Goal: Information Seeking & Learning: Learn about a topic

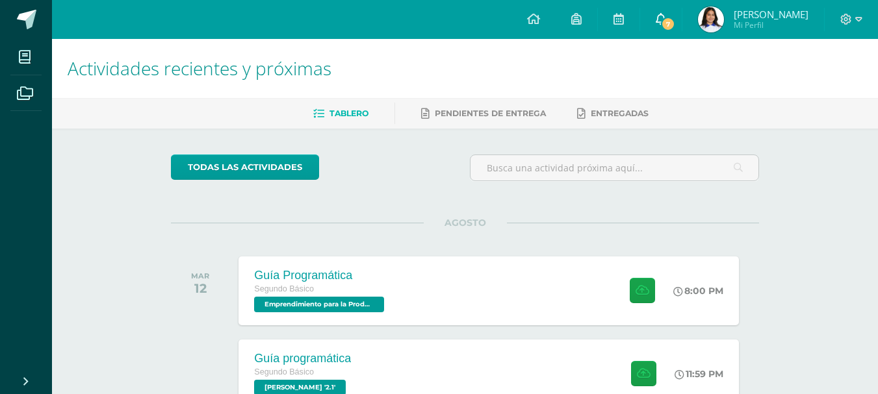
click at [681, 28] on link "7" at bounding box center [661, 19] width 42 height 39
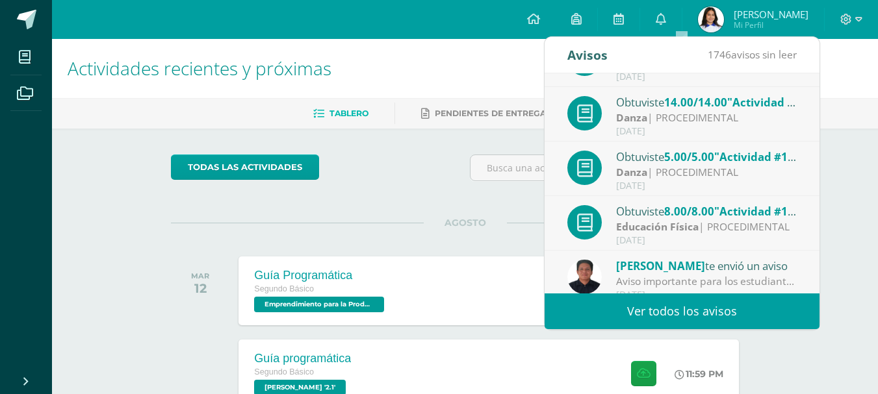
scroll to position [216, 0]
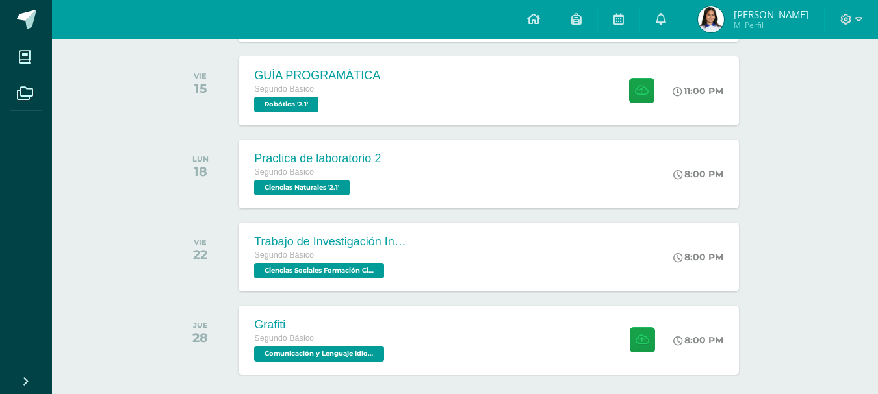
scroll to position [454, 0]
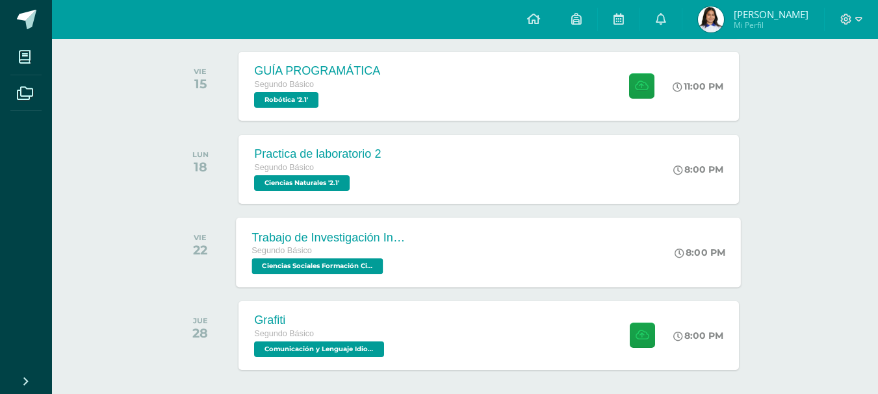
click at [432, 238] on div "Trabajo de Investigación Individual Segundo Básico Ciencias Sociales Formación …" at bounding box center [488, 253] width 505 height 70
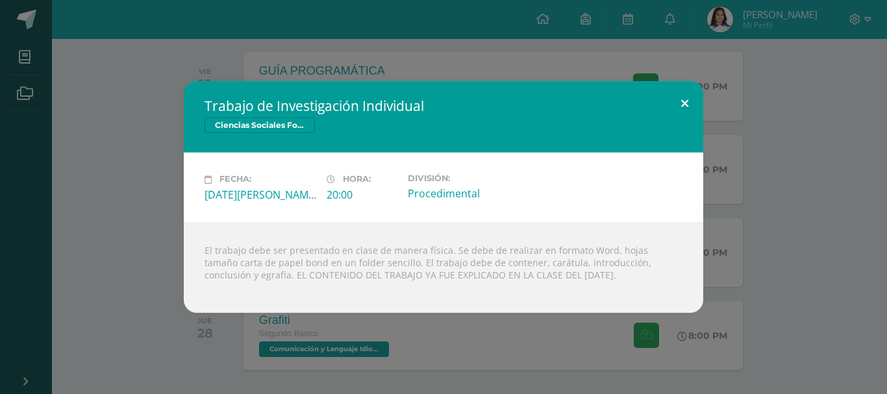
click at [687, 105] on button at bounding box center [685, 103] width 37 height 44
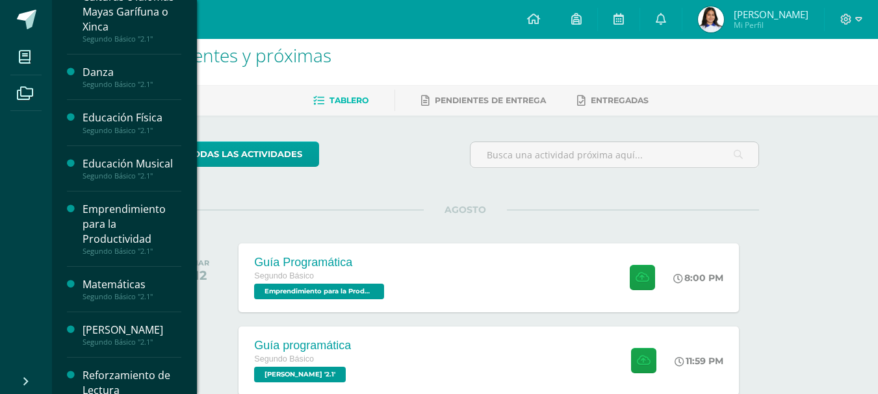
scroll to position [288, 0]
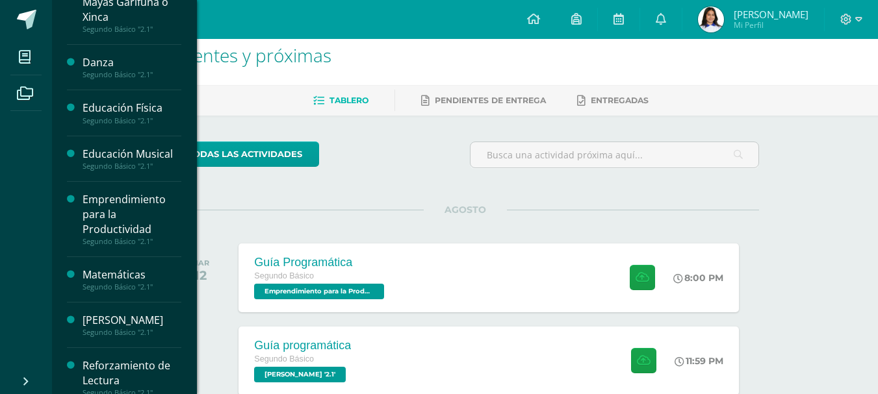
click at [121, 271] on div "Matemáticas" at bounding box center [132, 275] width 99 height 15
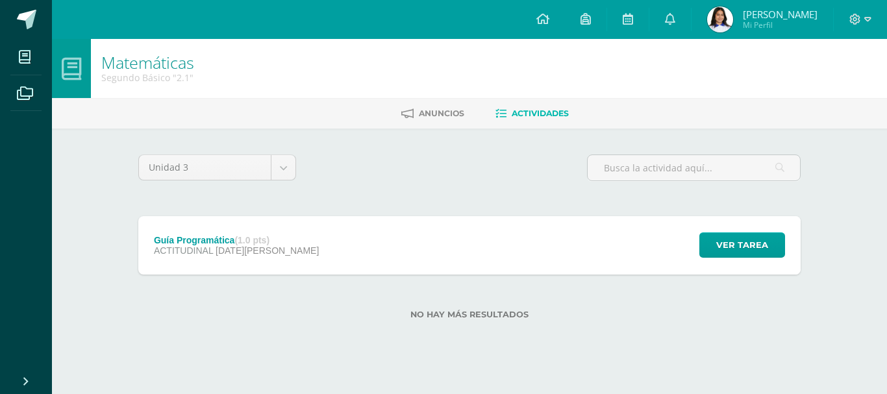
click at [654, 248] on div "Guía Programática (1.0 pts) ACTITUDINAL [DATE][PERSON_NAME] Ver tarea Guía Prog…" at bounding box center [469, 245] width 663 height 58
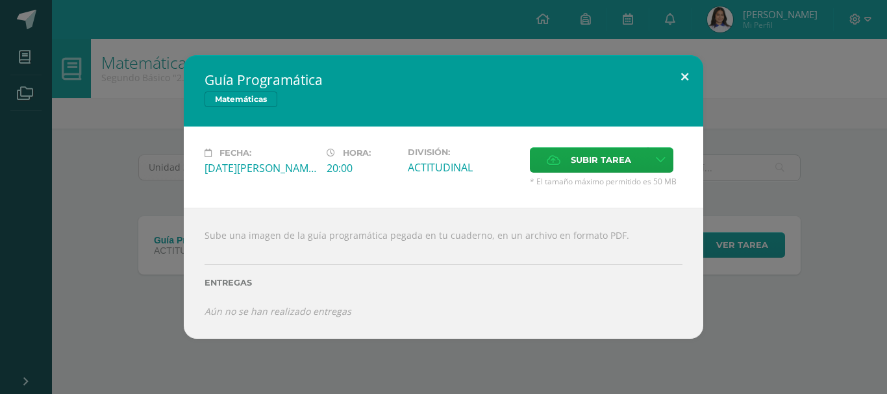
click at [687, 69] on button at bounding box center [685, 77] width 37 height 44
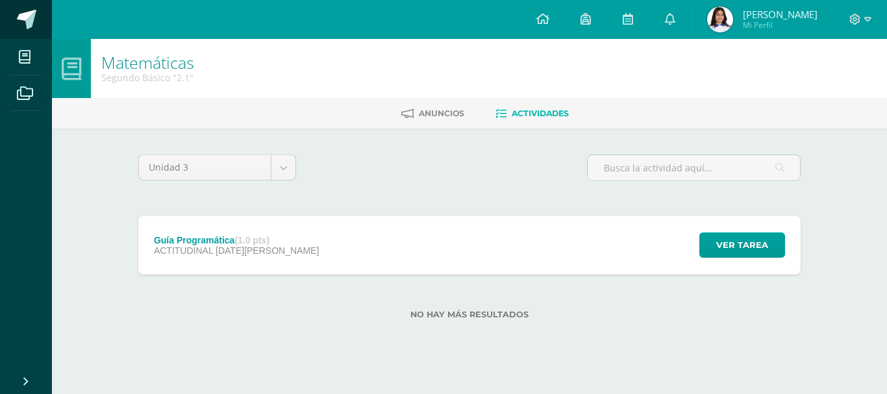
click at [26, 21] on span at bounding box center [26, 19] width 19 height 19
